Goal: Answer question/provide support

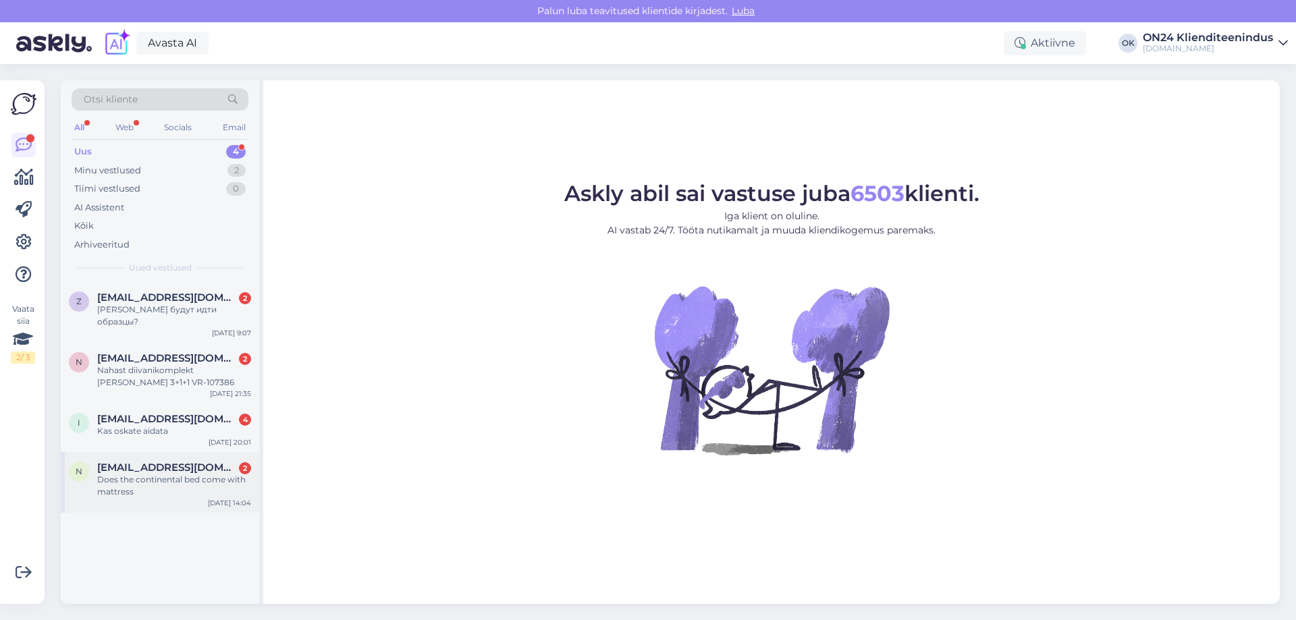
click at [163, 462] on span "[EMAIL_ADDRESS][DOMAIN_NAME]" at bounding box center [167, 468] width 140 height 12
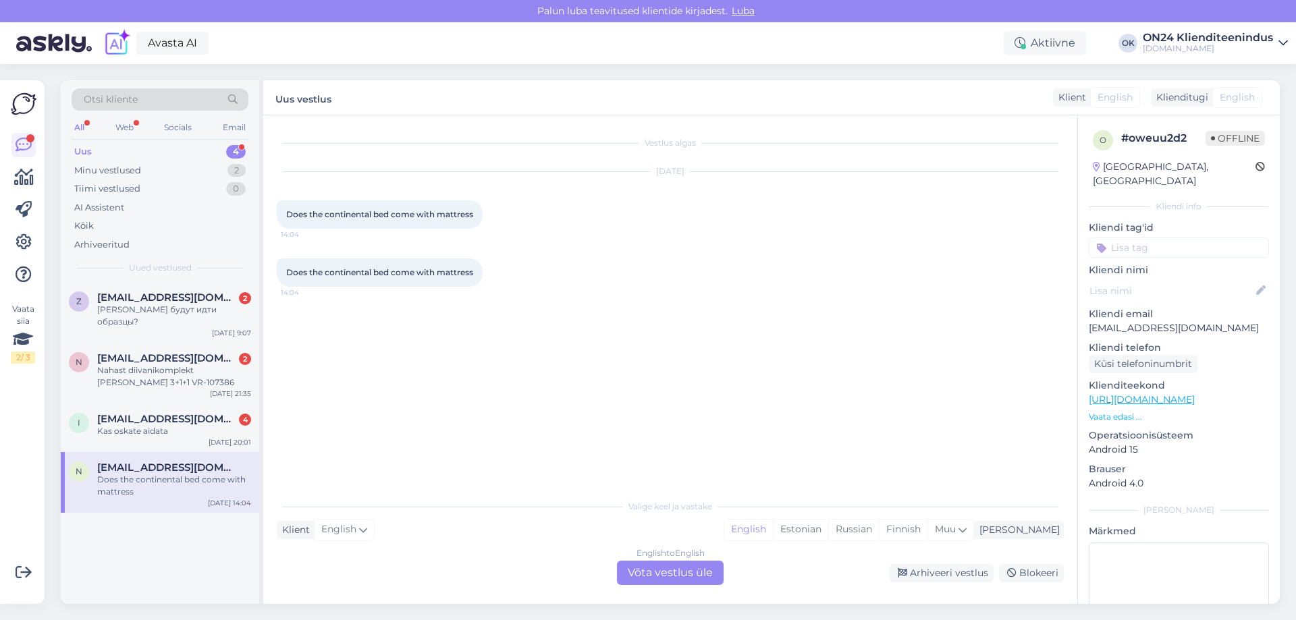
click at [1103, 411] on p "Vaata edasi ..." at bounding box center [1179, 417] width 180 height 12
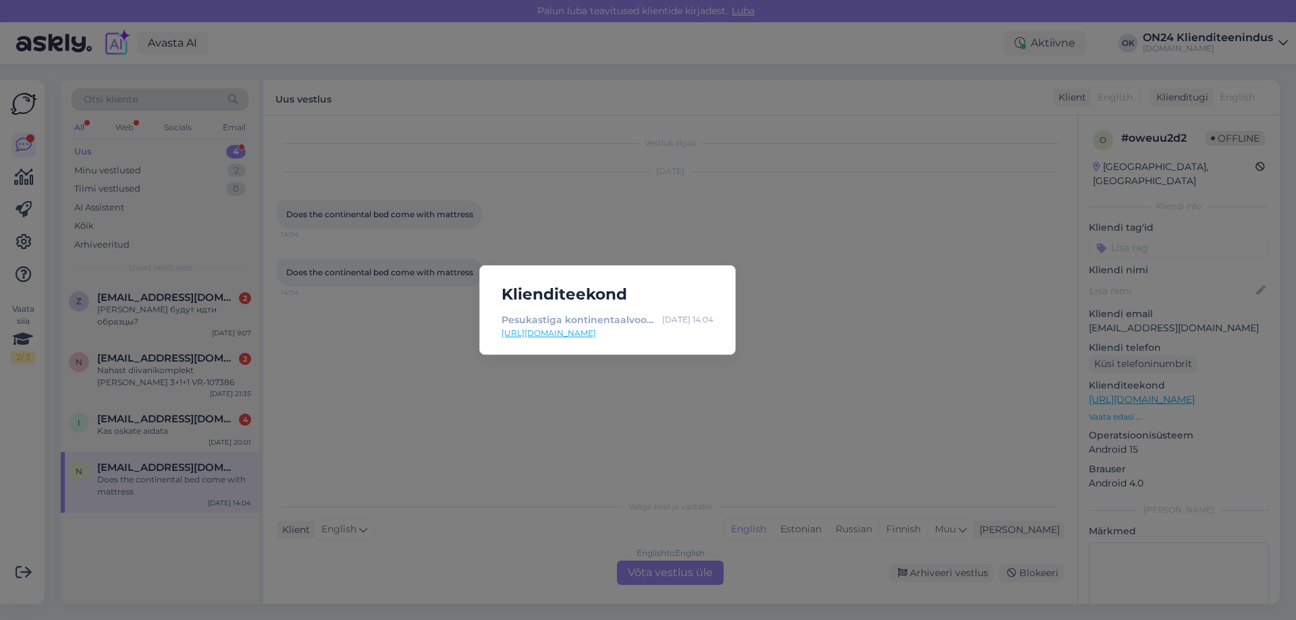
click at [601, 332] on link "[URL][DOMAIN_NAME]" at bounding box center [608, 333] width 212 height 12
click at [459, 417] on div "Klienditeekond Pesukastiga kontinentaalvoodi [GEOGRAPHIC_DATA] 160x200 cm MN-43…" at bounding box center [648, 310] width 1296 height 620
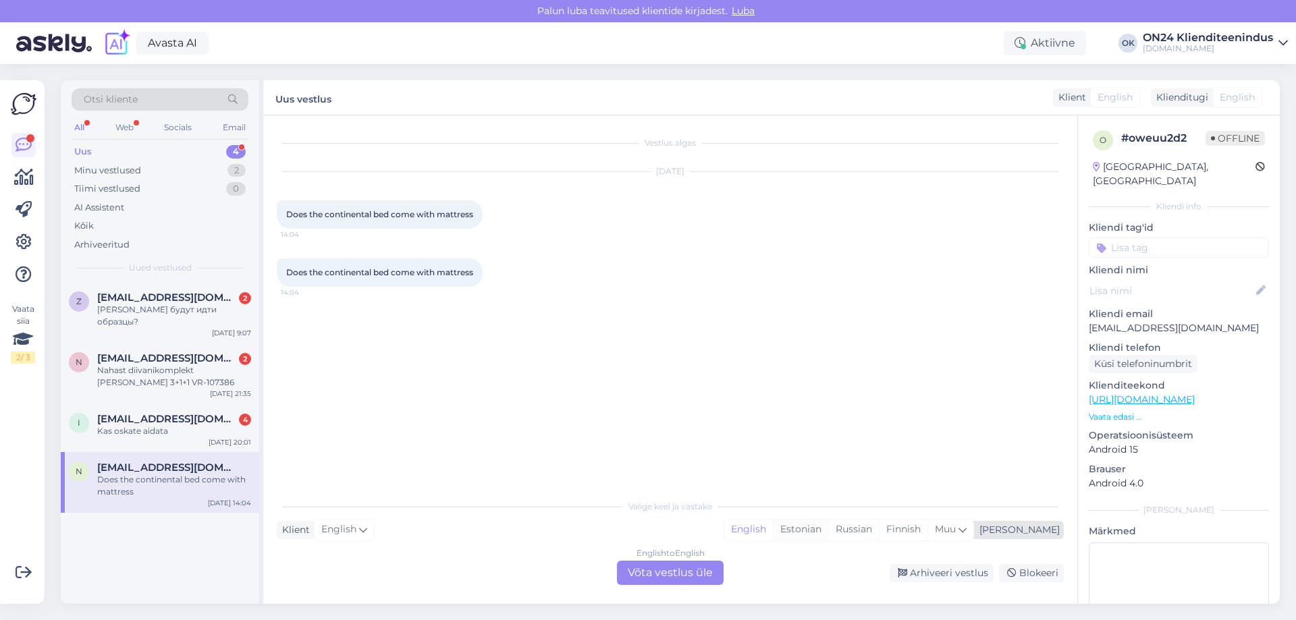
click at [828, 526] on div "Estonian" at bounding box center [800, 530] width 55 height 20
click at [687, 574] on div "English to Estonian Võta vestlus üle" at bounding box center [670, 573] width 107 height 24
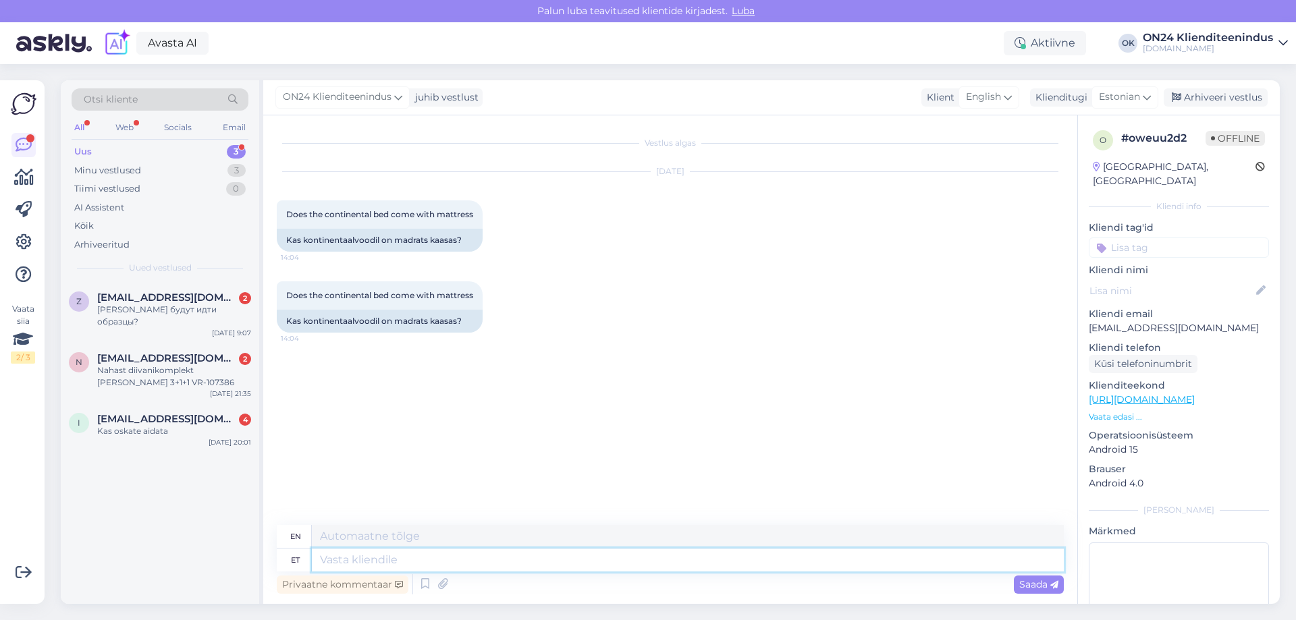
click at [517, 563] on textarea at bounding box center [688, 560] width 752 height 23
type textarea "Te"
type textarea "Road"
type textarea "Tere."
type textarea "Hello."
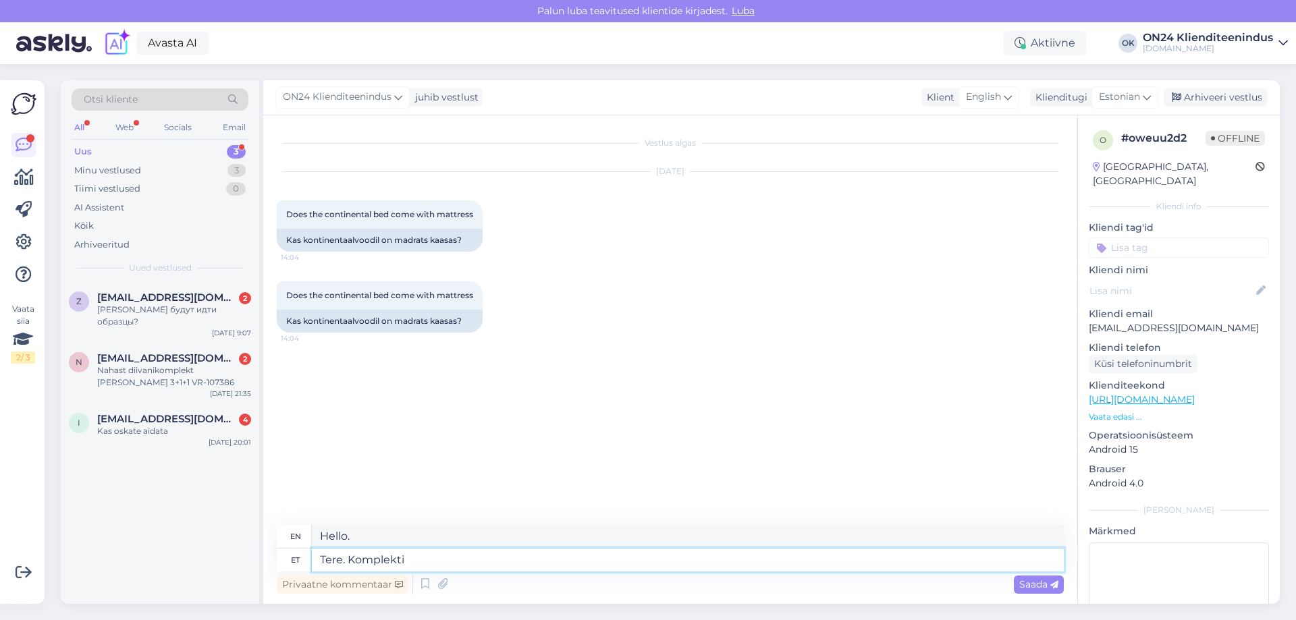
type textarea "Tere. Komplekti k"
type textarea "Hello. Set"
type textarea "Tere. Komplekti kuulub k"
type textarea "Hello. The package includes"
type textarea "Tere. Komplekti kuulub kattemadrats m"
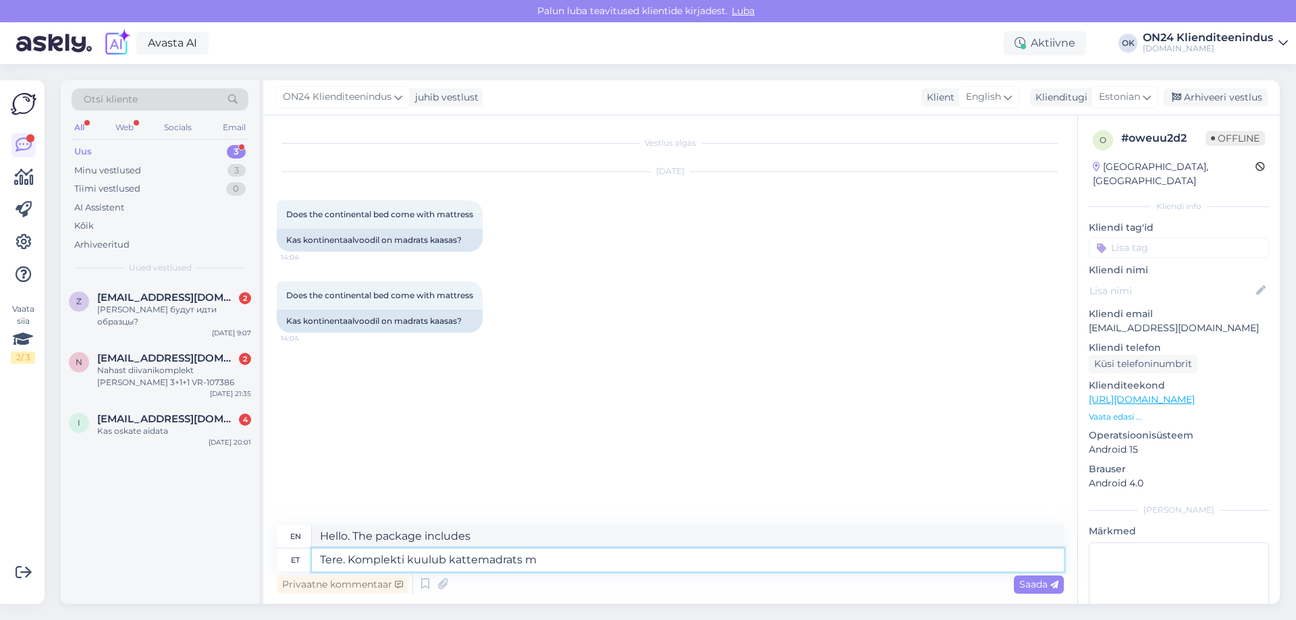
type textarea "Hello. The package includes a mattress topper."
type textarea "Tere. Komplekti kuulub kattemadrats mille"
type textarea "Hello. The package includes a mattress cover with"
type textarea "Tere. Komplekti kuulub kattemadrats mille kõrguseks o"
type textarea "Hello. The package includes a mattress topper, the height of which is"
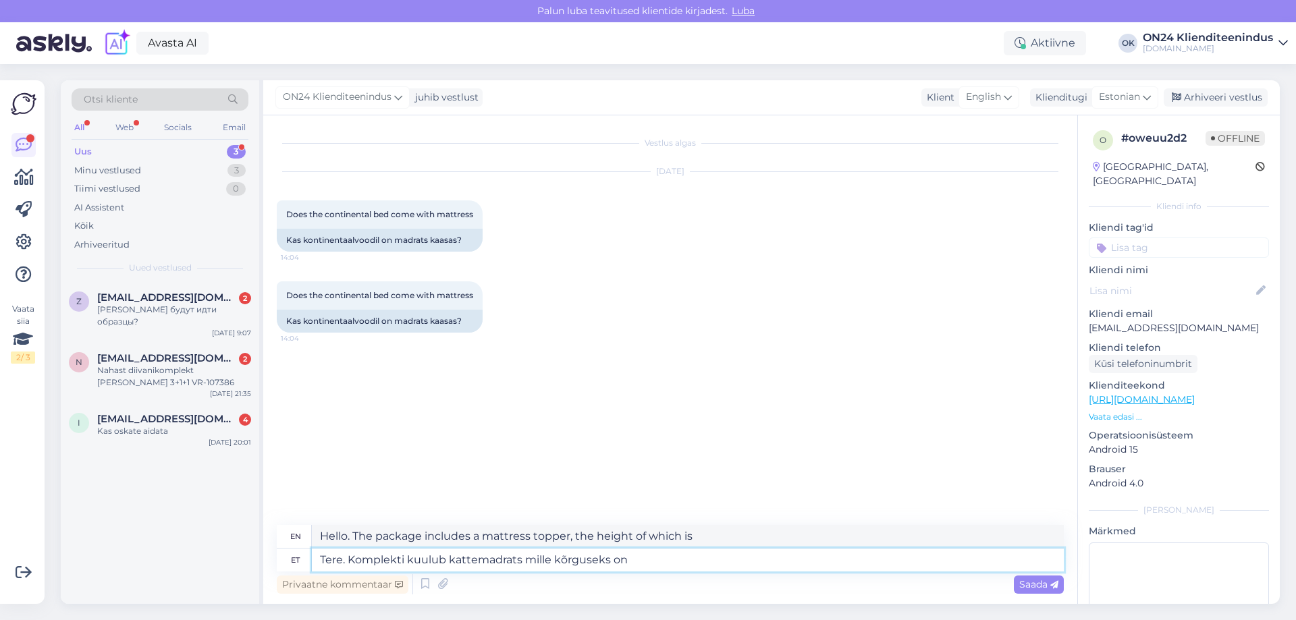
type textarea "Tere. Komplekti kuulub kattemadrats mille kõrguseks on"
type textarea "Hello. The package includes a mattress topper with a height of"
type textarea "Tere. Komplekti kuulub kattemadrats mille kõrguseks on umbes"
type textarea "Hello. The package includes a mattress topper that is approximately 100 cm high."
type textarea "Tere. Komplekti kuulub kattemadrats mille kõrguseks on umbes 2cm."
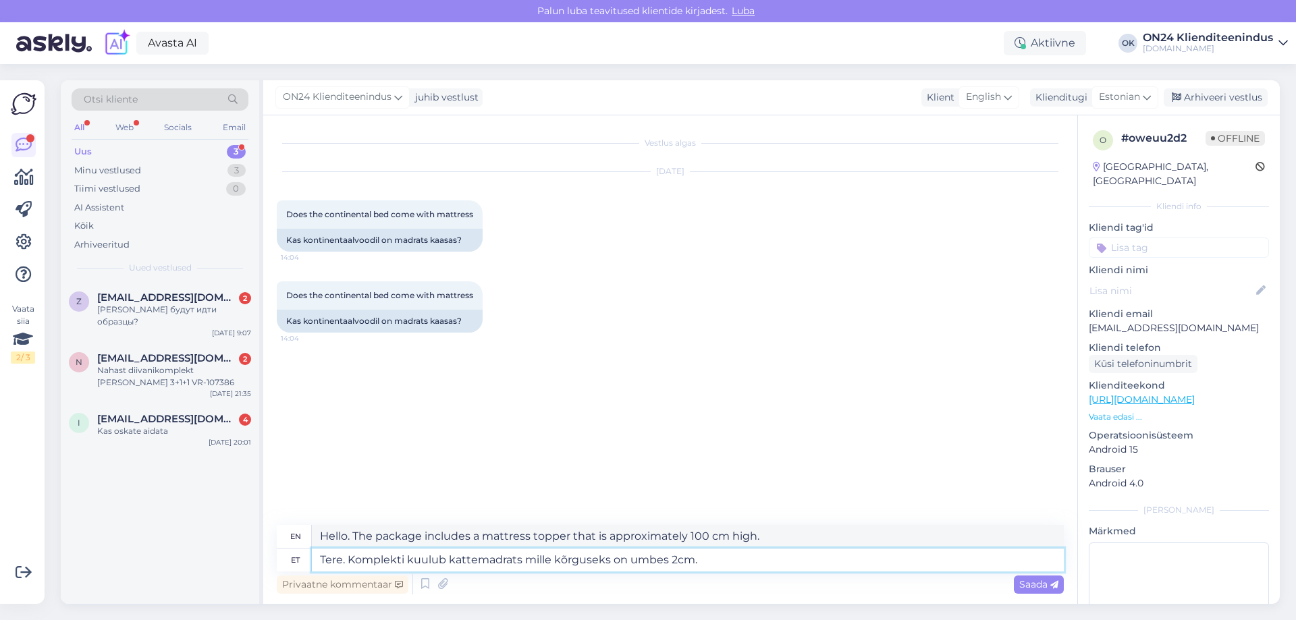
type textarea "Hello. The package includes a mattress cover that is approximately 2cm high."
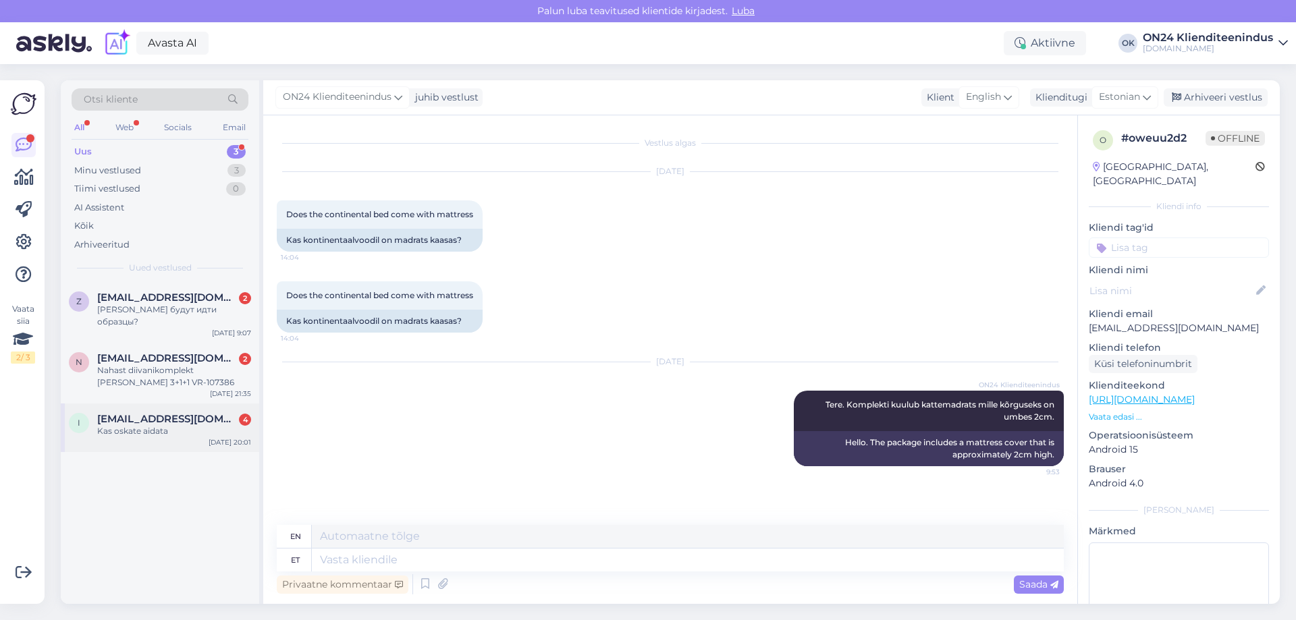
click at [163, 425] on div "i [EMAIL_ADDRESS][DOMAIN_NAME] 4 Kas oskate aidata [DATE] 20:01" at bounding box center [160, 428] width 198 height 49
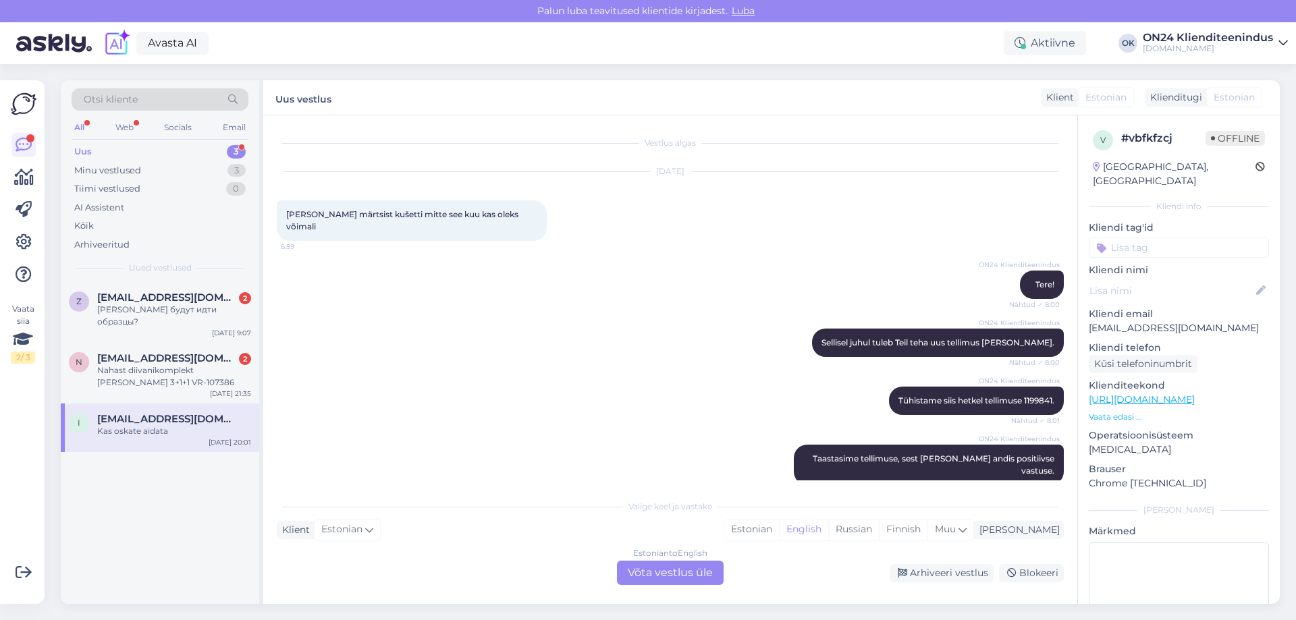
scroll to position [1409, 0]
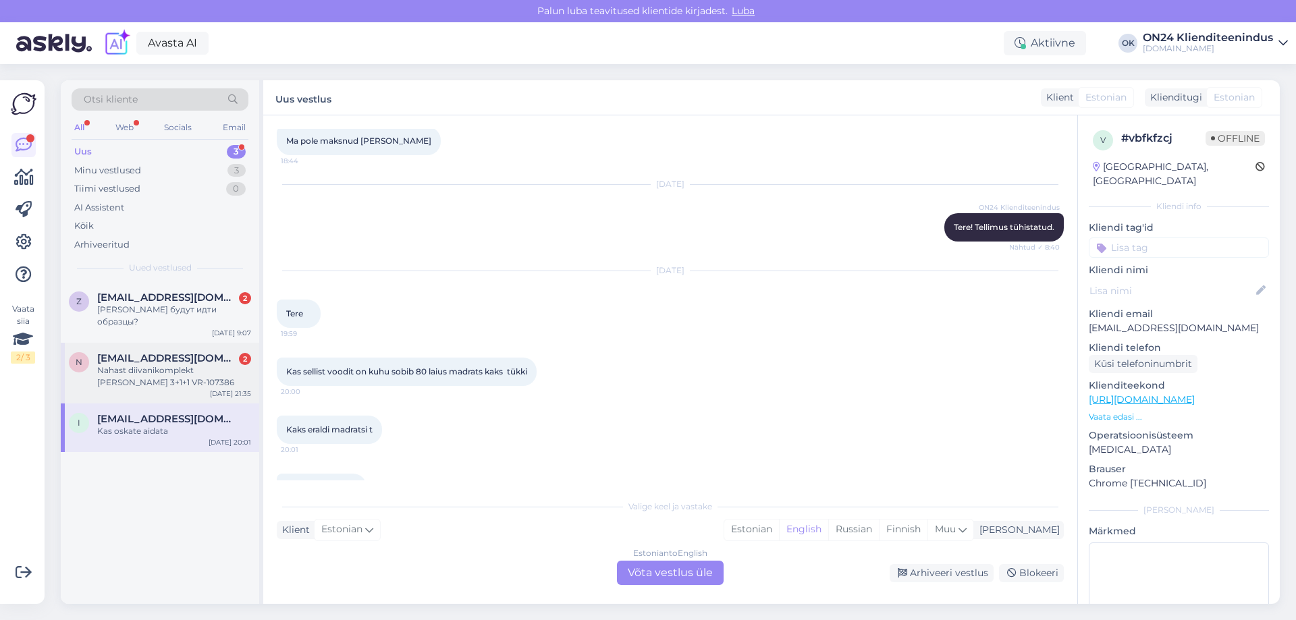
click at [179, 352] on span "[EMAIL_ADDRESS][DOMAIN_NAME]" at bounding box center [167, 358] width 140 height 12
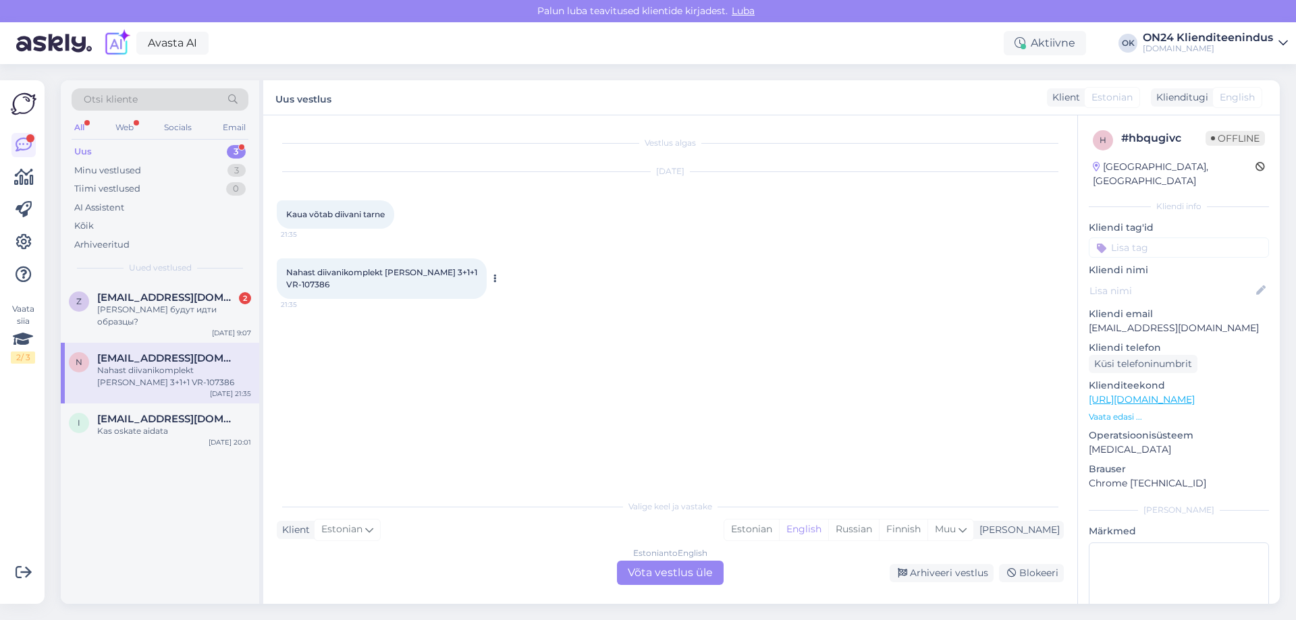
click at [313, 284] on span "Nahast diivanikomplekt [PERSON_NAME] 3+1+1 VR-107386" at bounding box center [381, 278] width 191 height 22
copy div "107386 21:35"
click at [779, 525] on div "Estonian" at bounding box center [751, 530] width 55 height 20
click at [686, 571] on div "Estonian to Estonian Võta vestlus üle" at bounding box center [670, 573] width 107 height 24
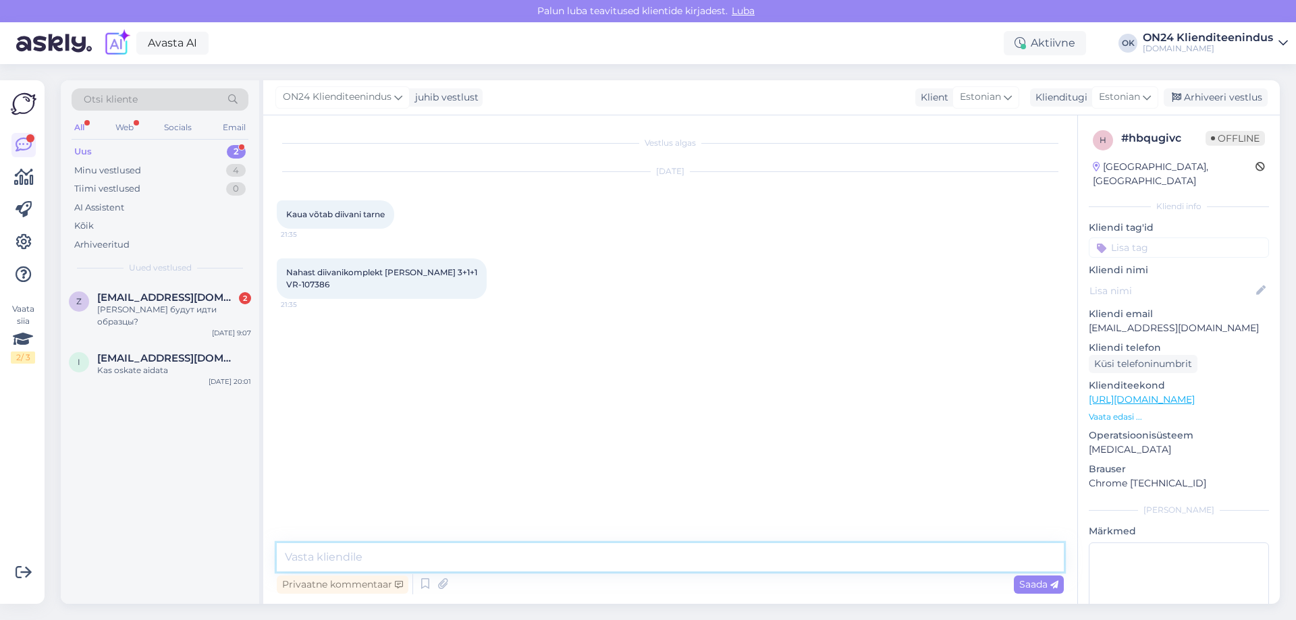
click at [591, 547] on textarea at bounding box center [670, 558] width 787 height 28
type textarea "Tere. Tarne 3-6 nädalat."
click at [206, 298] on div "[EMAIL_ADDRESS][DOMAIN_NAME] 2" at bounding box center [174, 298] width 154 height 12
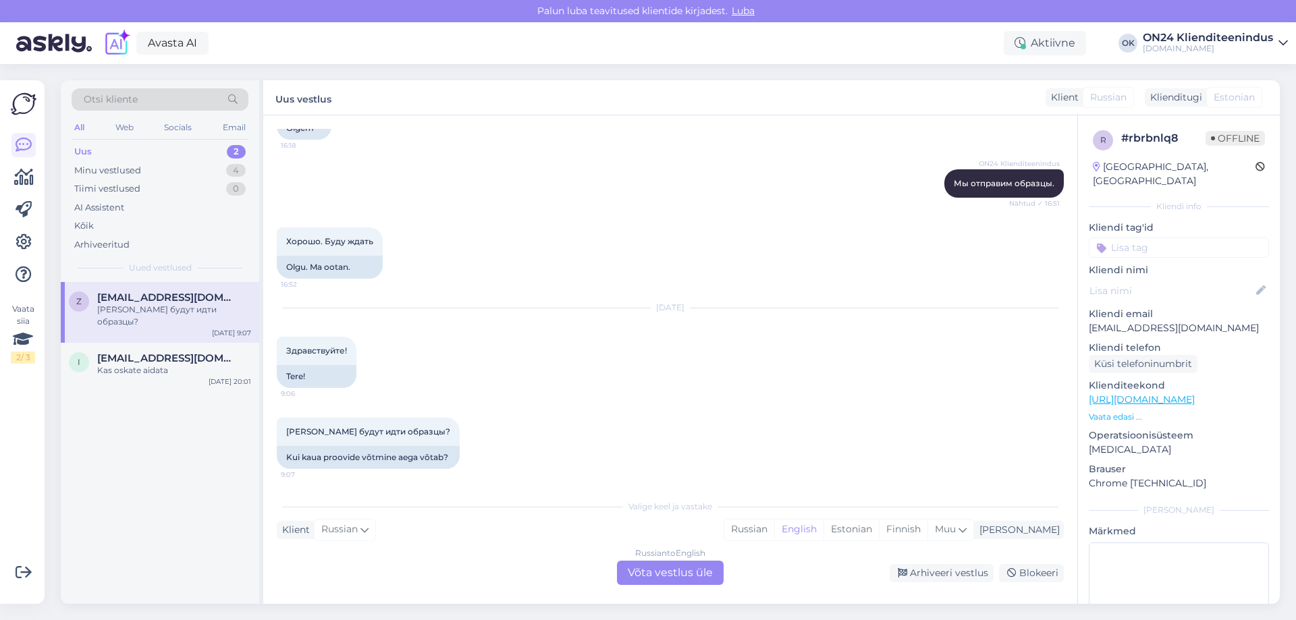
scroll to position [545, 0]
click at [879, 522] on div "Estonian" at bounding box center [851, 530] width 55 height 20
click at [676, 575] on div "Russian to Estonian Võta vestlus üle" at bounding box center [670, 573] width 107 height 24
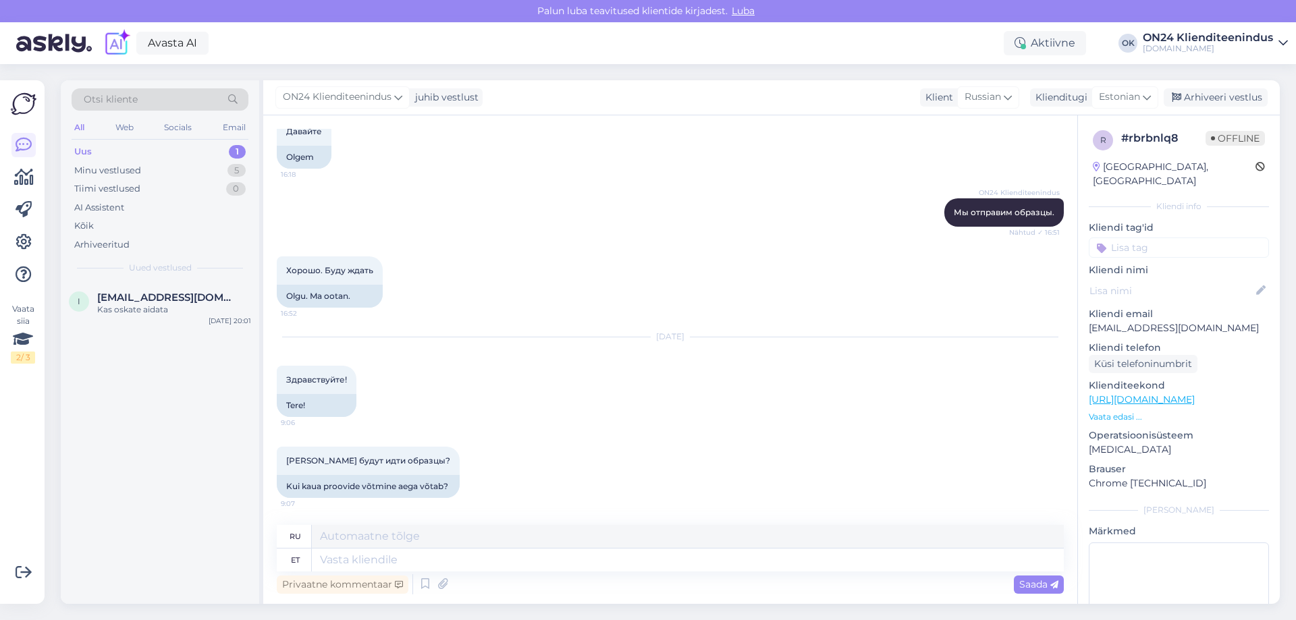
scroll to position [512, 0]
click at [632, 563] on textarea at bounding box center [688, 560] width 752 height 23
type textarea "Tere."
type textarea "Привет"
type textarea "Tere."
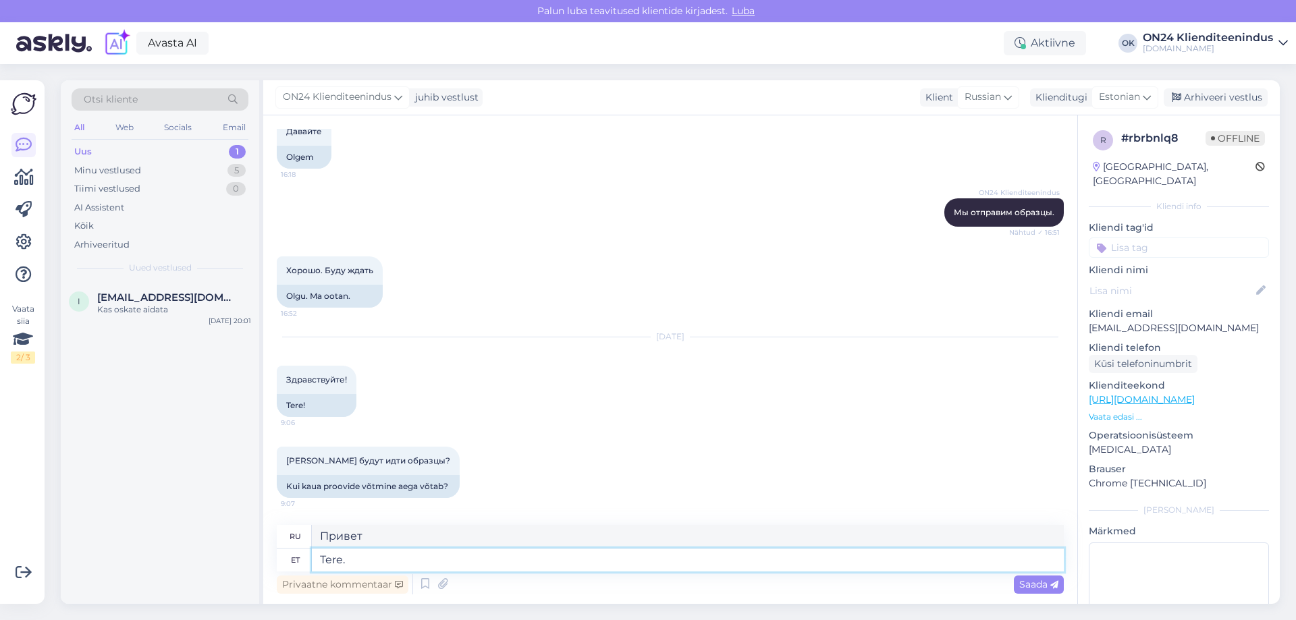
type textarea "Привет."
type textarea "Tere. Selle nä"
type textarea "Привет. Это"
type textarea "Tere. Selle nädala al"
type textarea "Привет. На этой неделе"
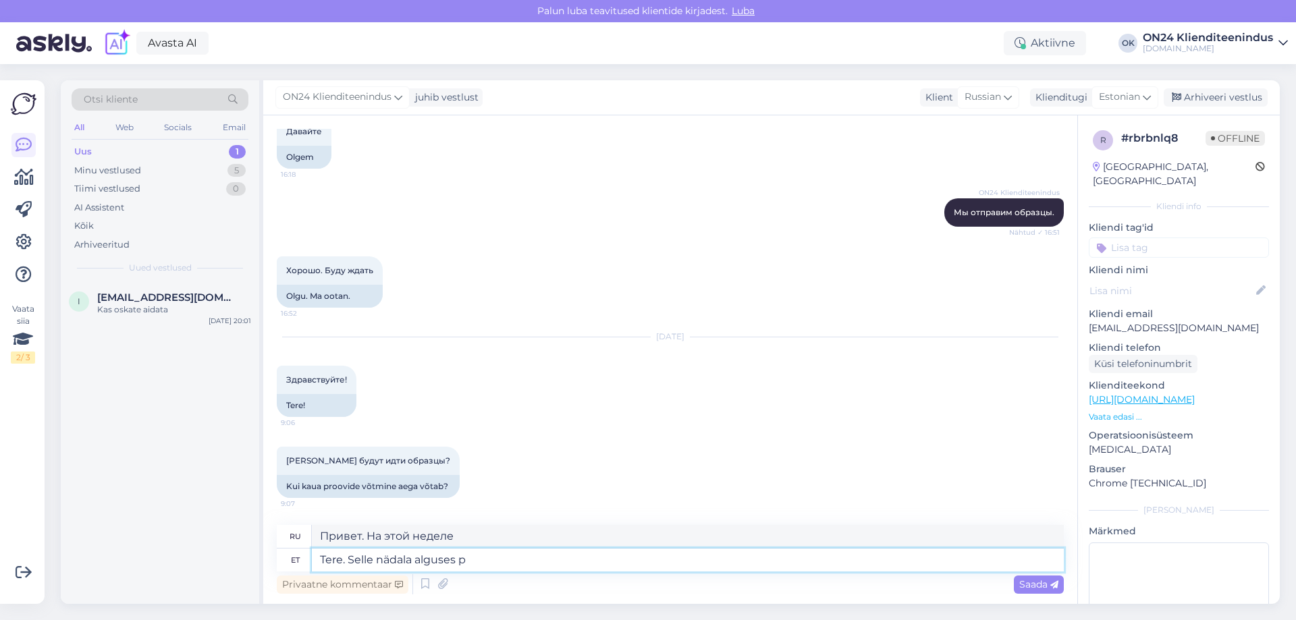
type textarea "Tere. Selle nädala alguses pe"
type textarea "Привет. Ранее на этой неделе"
type textarea "Tere. Selle nädala alguses peaksite k"
type textarea "Здравствуйте. Вы сможете приступить уже на этой неделе."
type textarea "Tere. Selle nädala alguses peaksite [PERSON_NAME]"
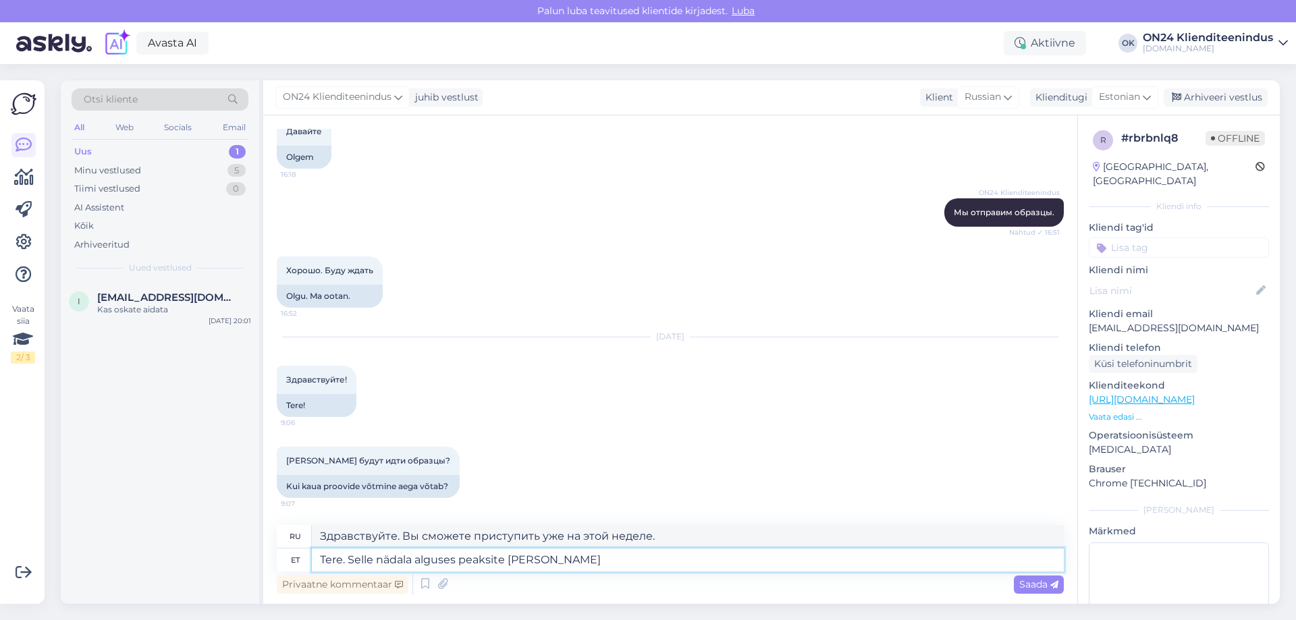
type textarea "Здравствуйте. Вы получите его в начале этой недели."
type textarea "Tere. Selle nädala alguses peaksite kätte saama."
type textarea "Привет. Вы получите его в начале этой недели."
click at [344, 564] on textarea "Tere. Selle nädala alguses peaksite kätte saama." at bounding box center [688, 560] width 752 height 23
type textarea "Tere ho. Selle nädala alguses peaksite kätte saama."
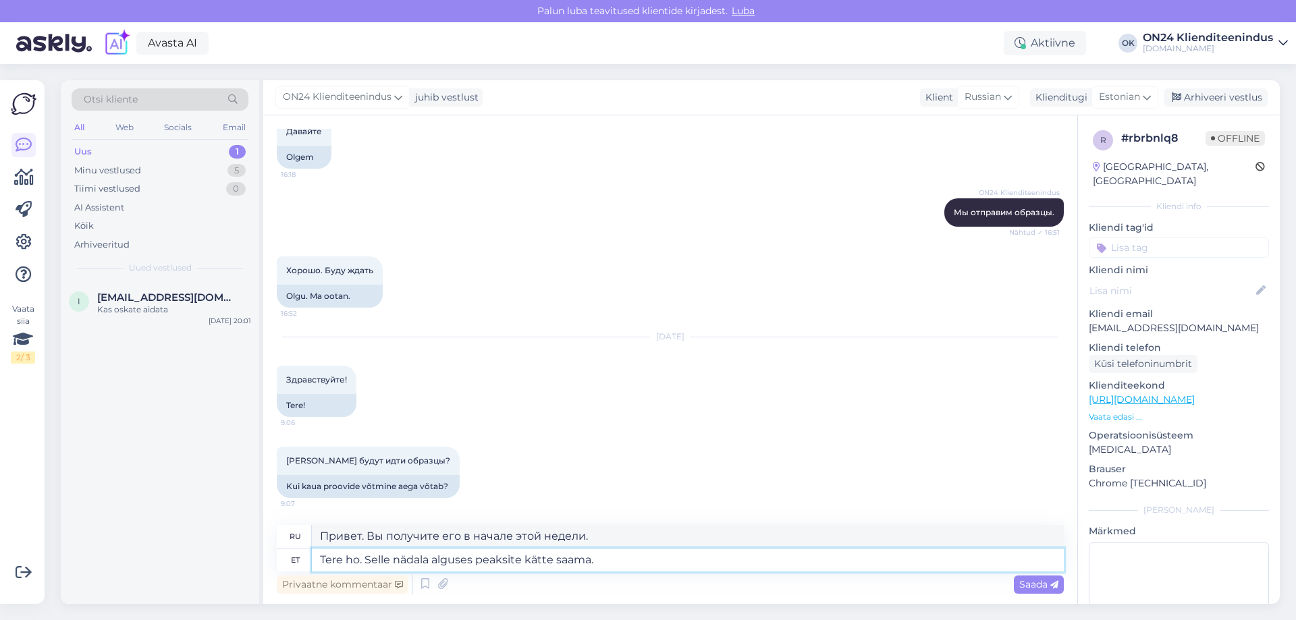
type textarea "Привет. Ты должен получить его в начале этой недели."
type textarea "Tere homm. Selle nädala alguses peaksite kätte saama."
type textarea "Доброе утро. Вы должны получить его в начале этой недели."
type textarea "Tere hommikust. Selle nädala alguses peaksite kätte saama."
click at [1026, 590] on div "Saada" at bounding box center [1039, 585] width 50 height 18
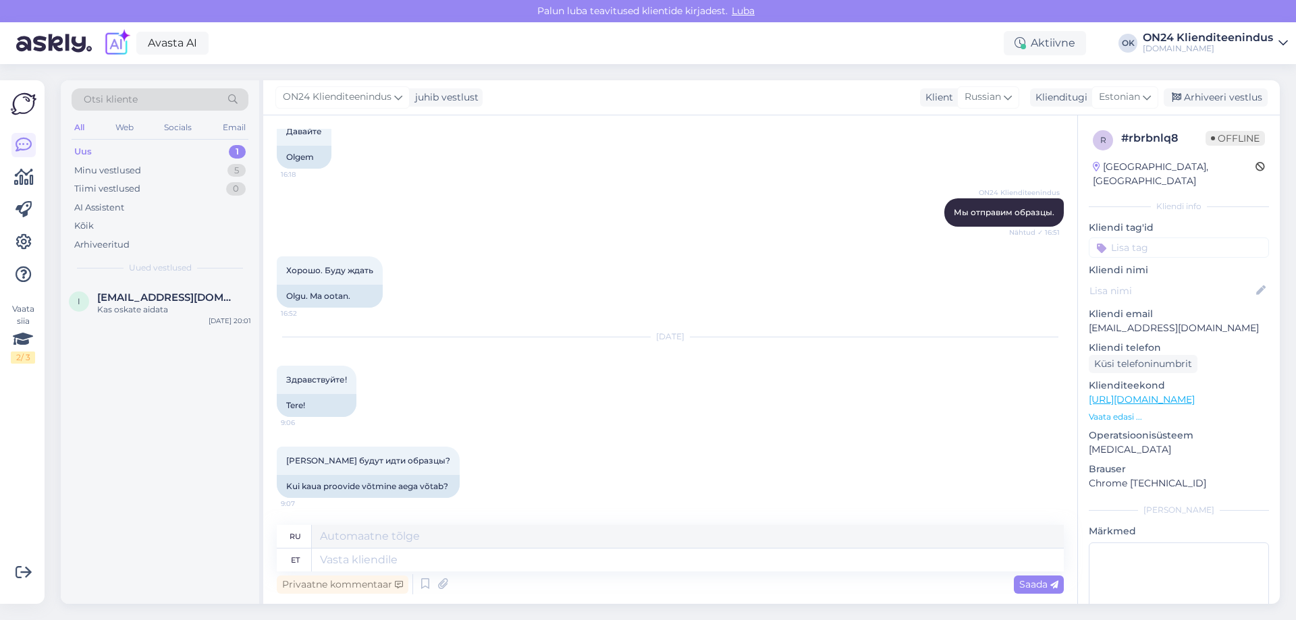
scroll to position [606, 0]
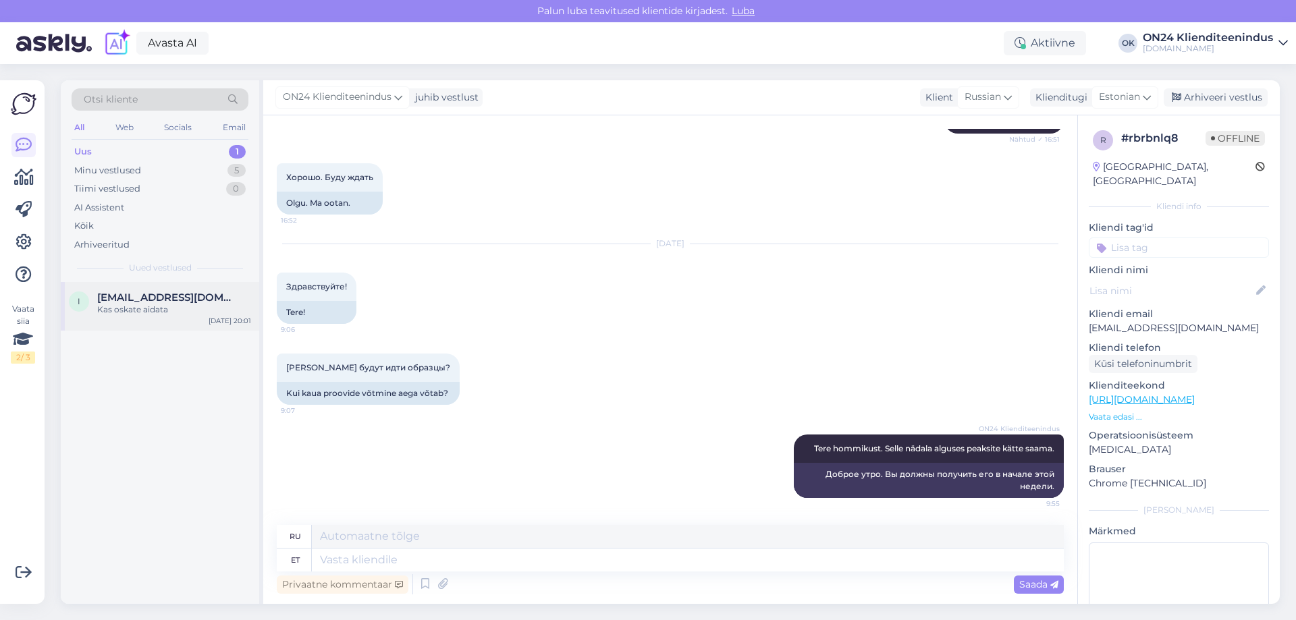
click at [182, 311] on div "Kas oskate aidata" at bounding box center [174, 310] width 154 height 12
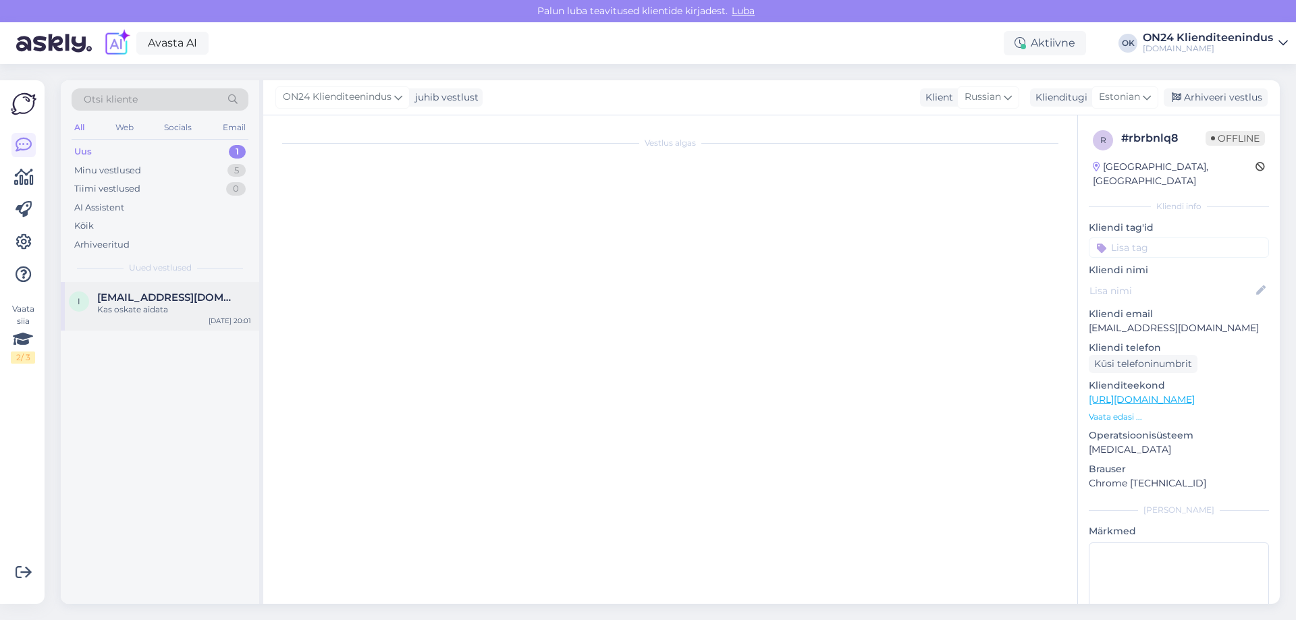
scroll to position [1409, 0]
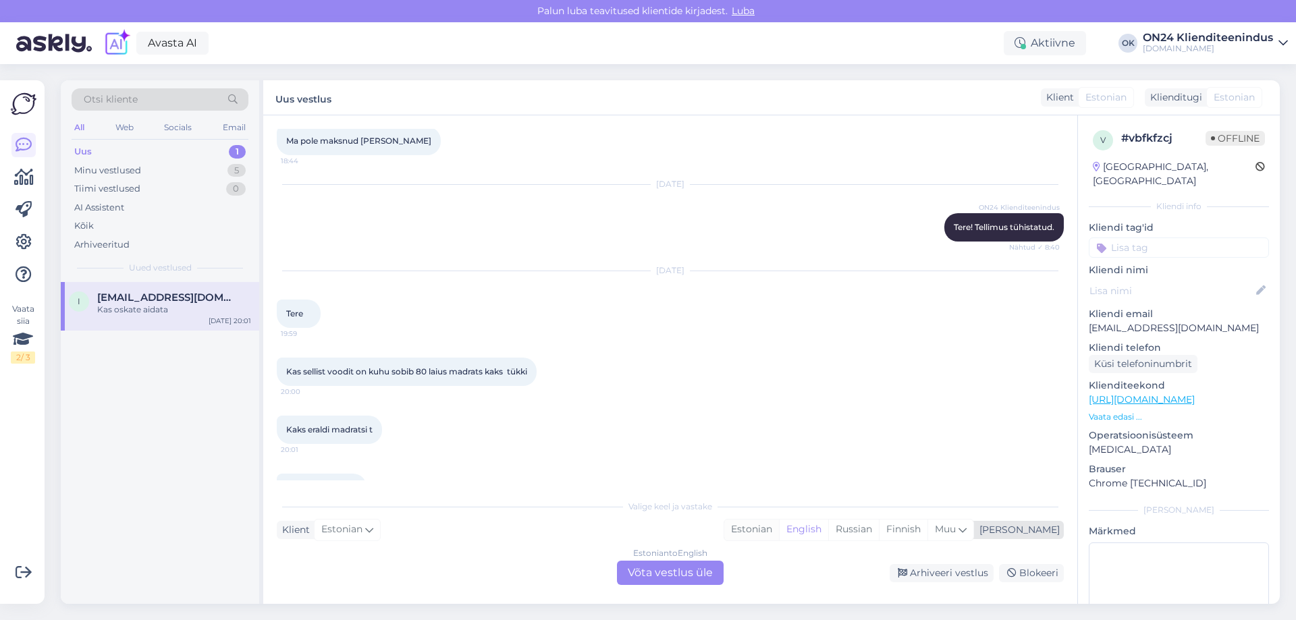
click at [779, 527] on div "Estonian" at bounding box center [751, 530] width 55 height 20
click at [662, 573] on div "Estonian to Estonian Võta vestlus üle" at bounding box center [670, 573] width 107 height 24
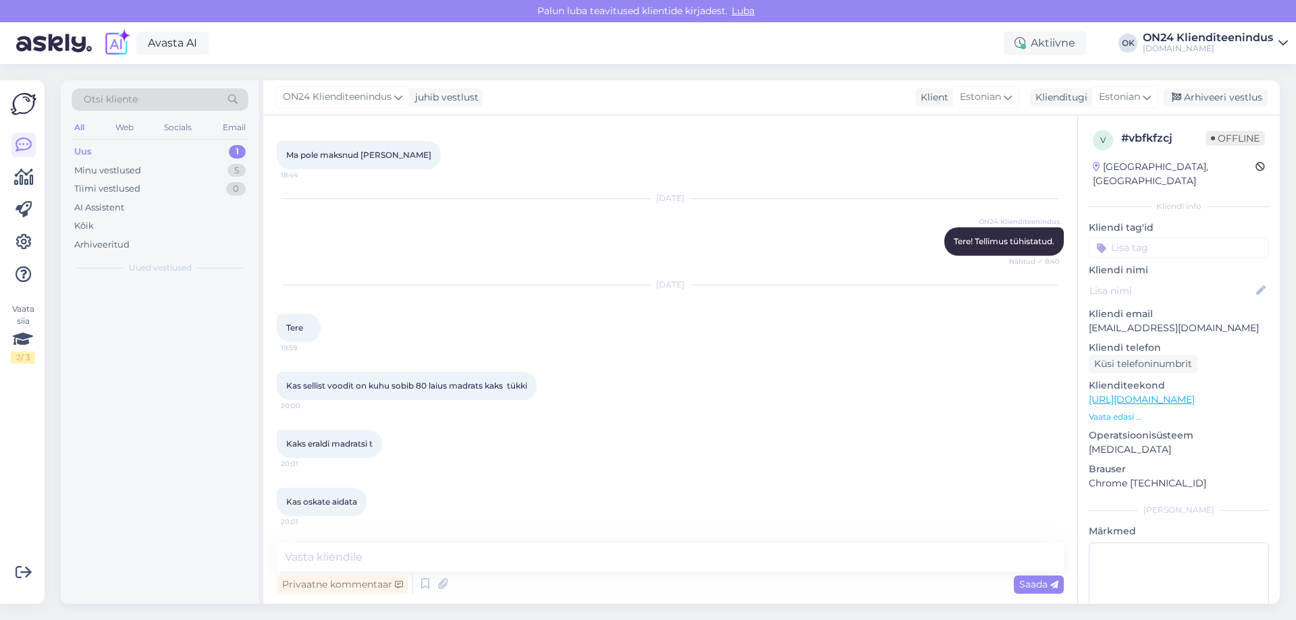
scroll to position [1358, 0]
